Goal: Find specific page/section: Find specific page/section

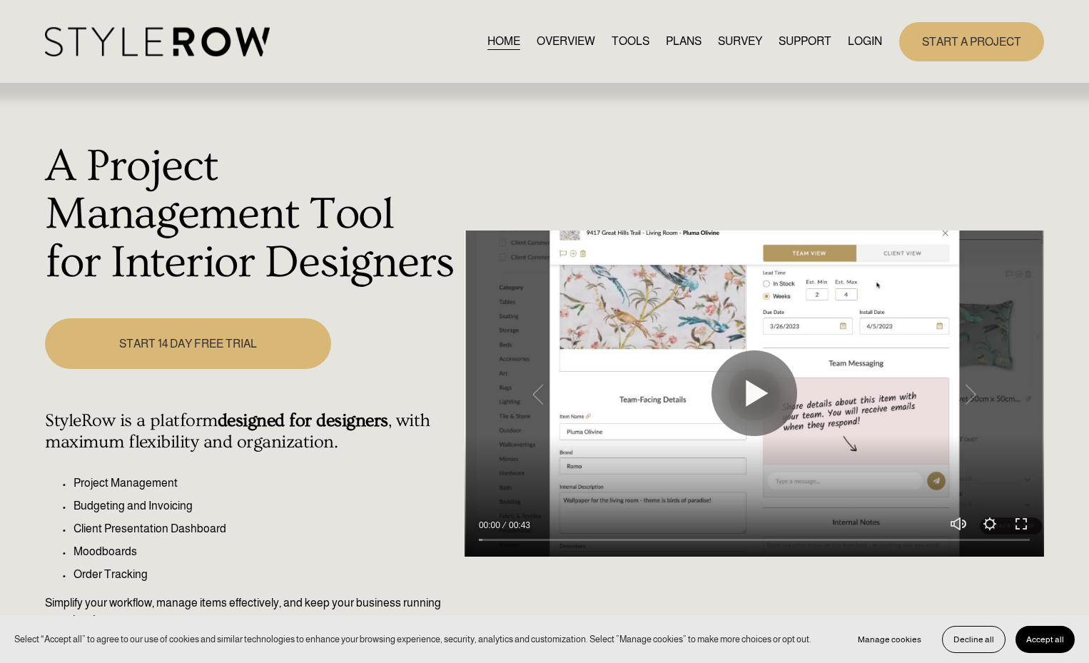
click at [859, 39] on link "LOGIN" at bounding box center [865, 41] width 34 height 19
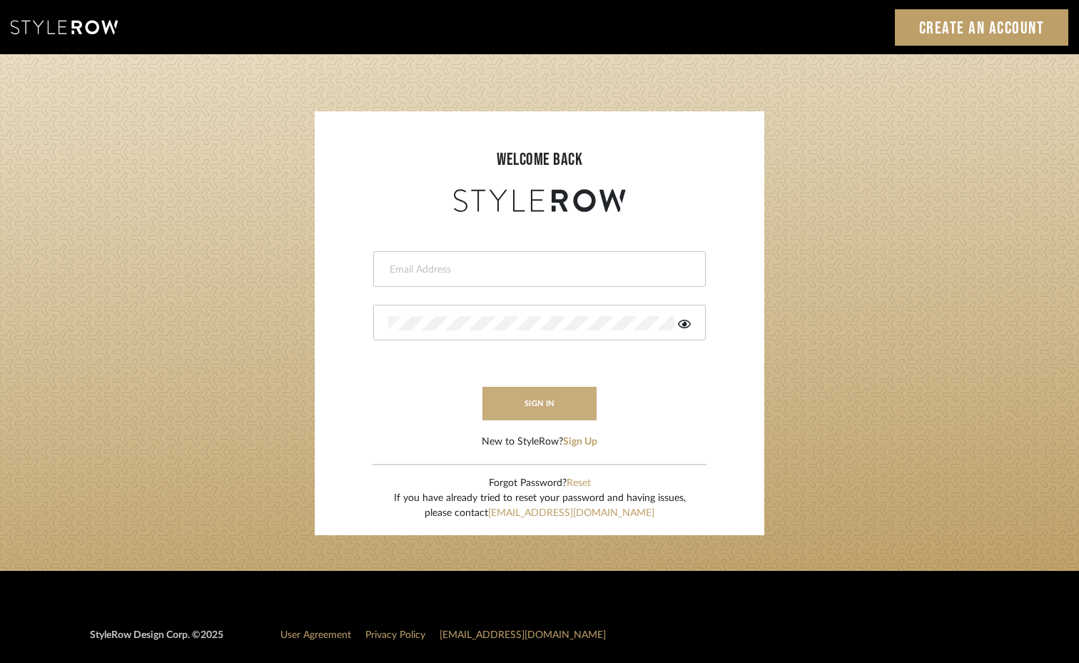
type input "hannah@roomerslimited.com"
click at [550, 402] on button "sign in" at bounding box center [540, 404] width 114 height 34
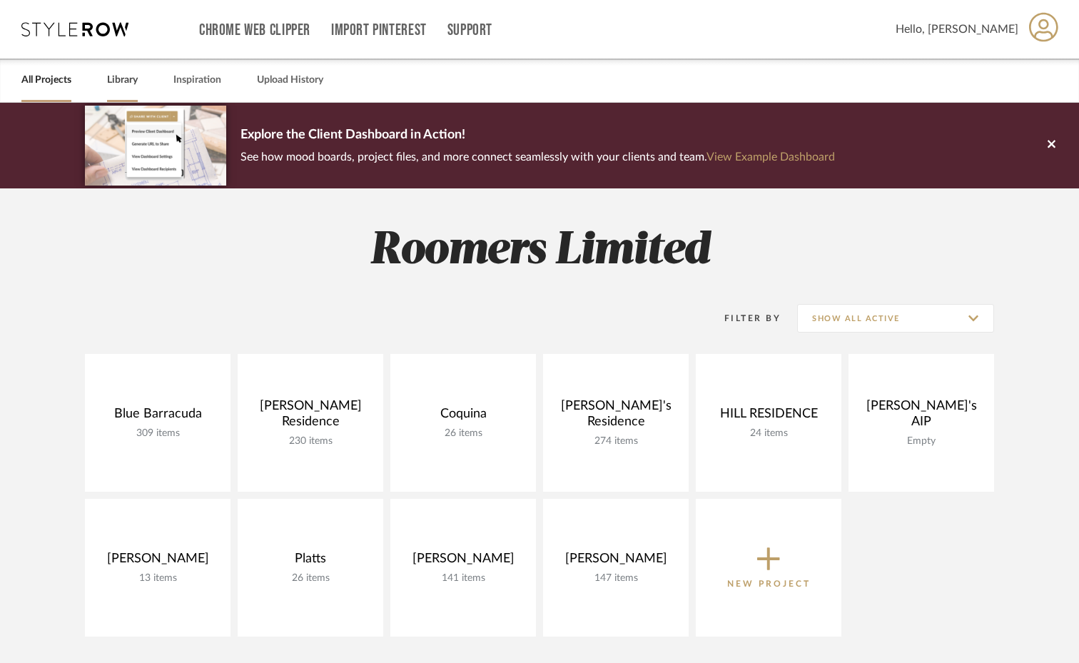
click at [116, 84] on link "Library" at bounding box center [122, 80] width 31 height 19
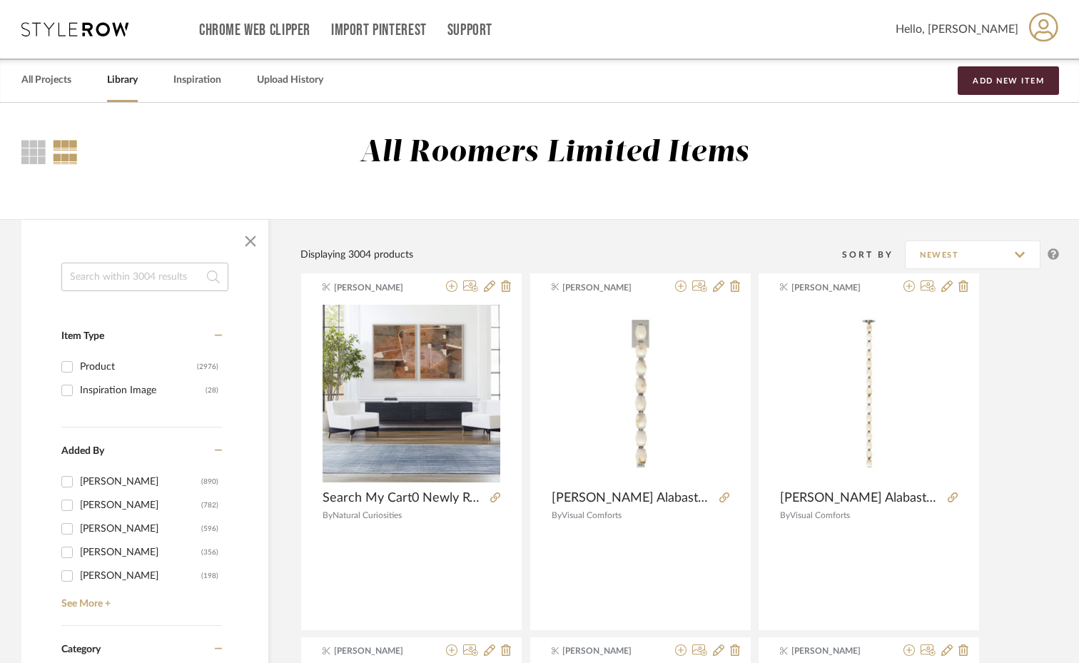
click at [91, 276] on input at bounding box center [144, 277] width 167 height 29
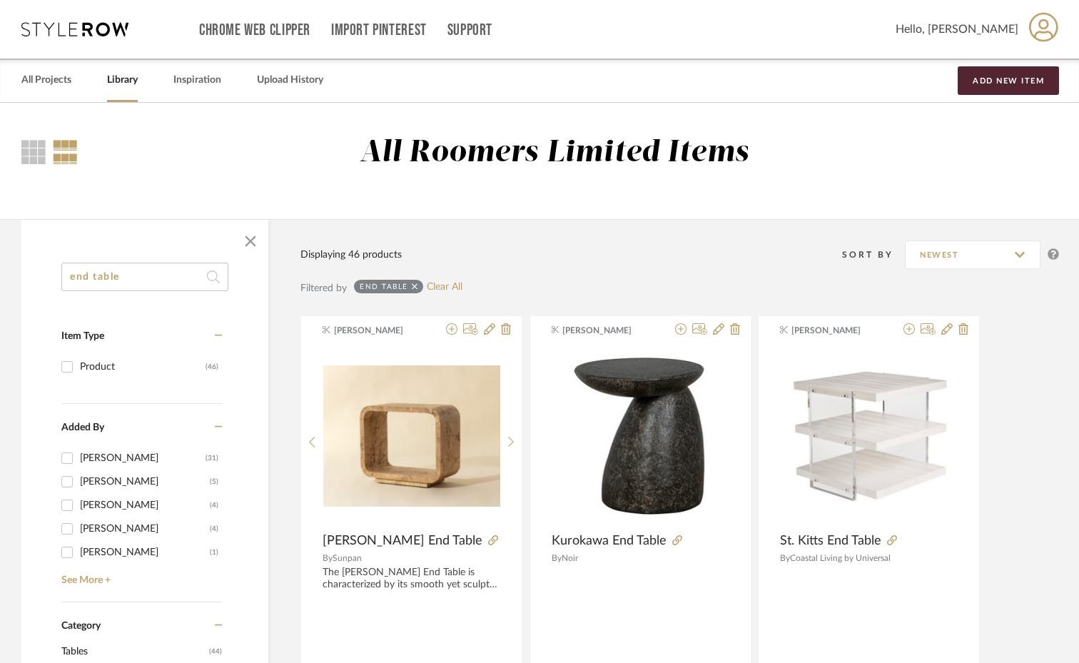
click at [122, 287] on input "end table" at bounding box center [144, 277] width 167 height 29
click at [122, 286] on input "end table" at bounding box center [144, 277] width 167 height 29
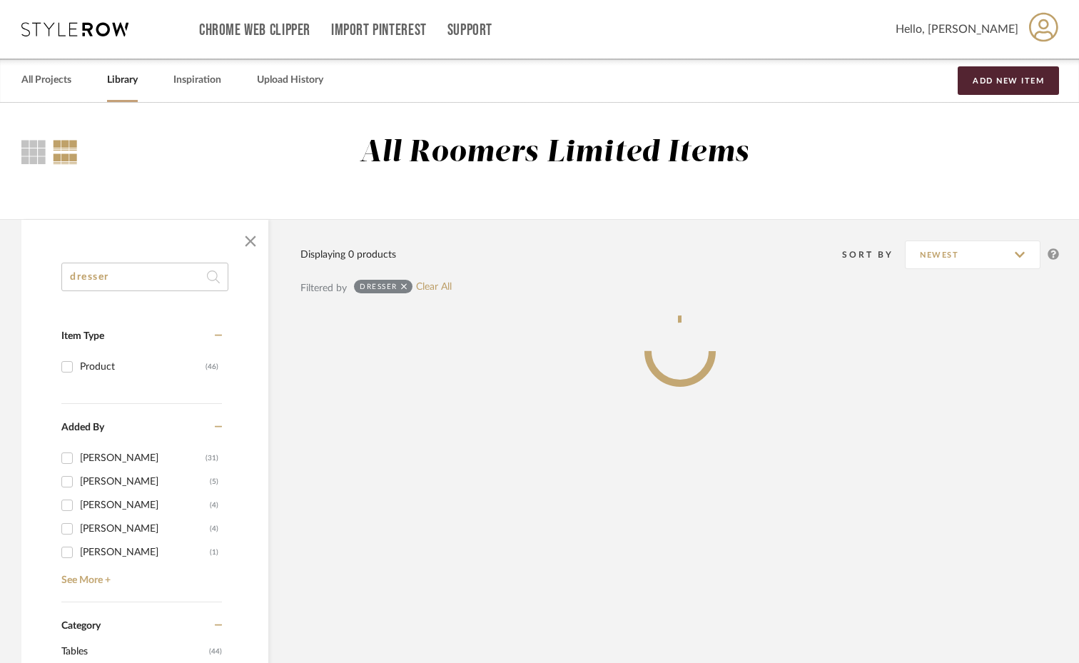
type input "dresser"
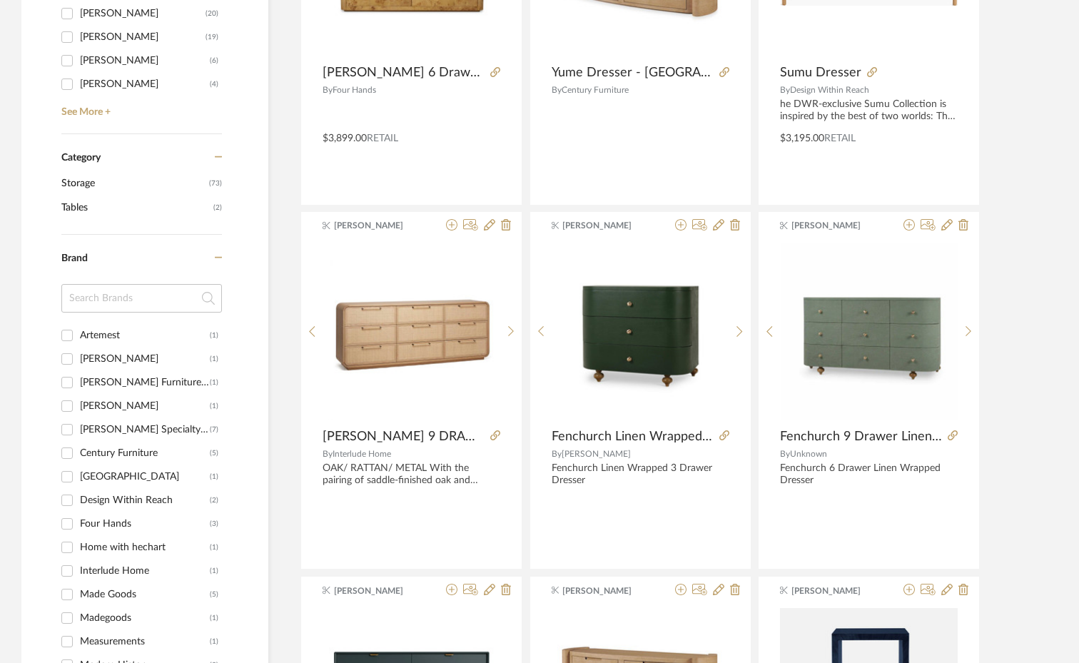
scroll to position [470, 0]
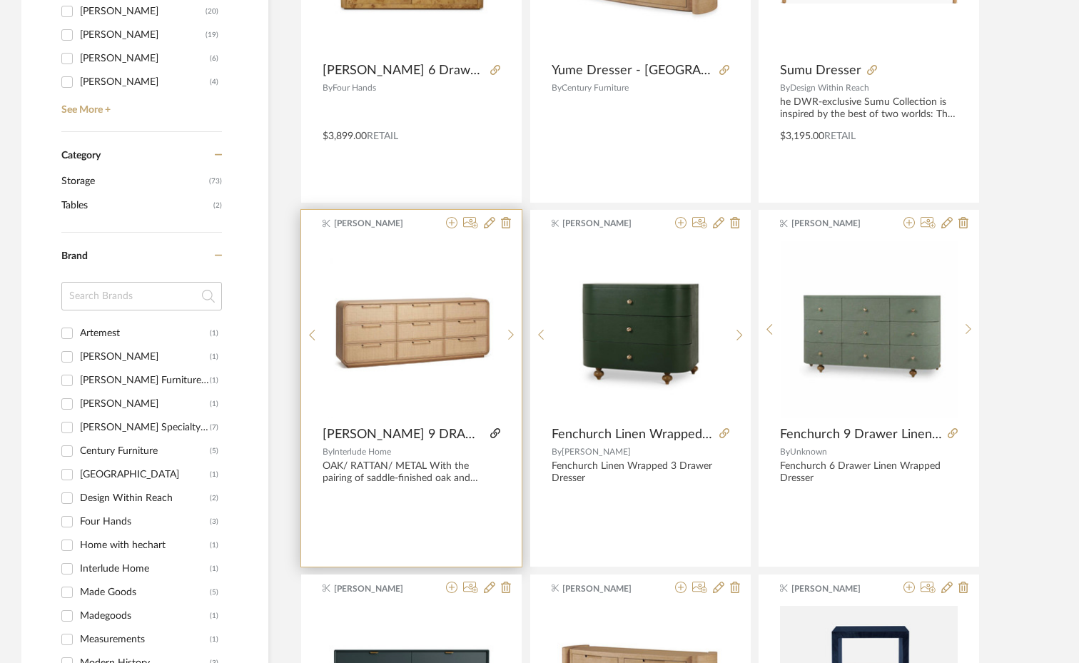
click at [490, 435] on icon at bounding box center [495, 433] width 10 height 10
